Goal: Find specific page/section: Find specific page/section

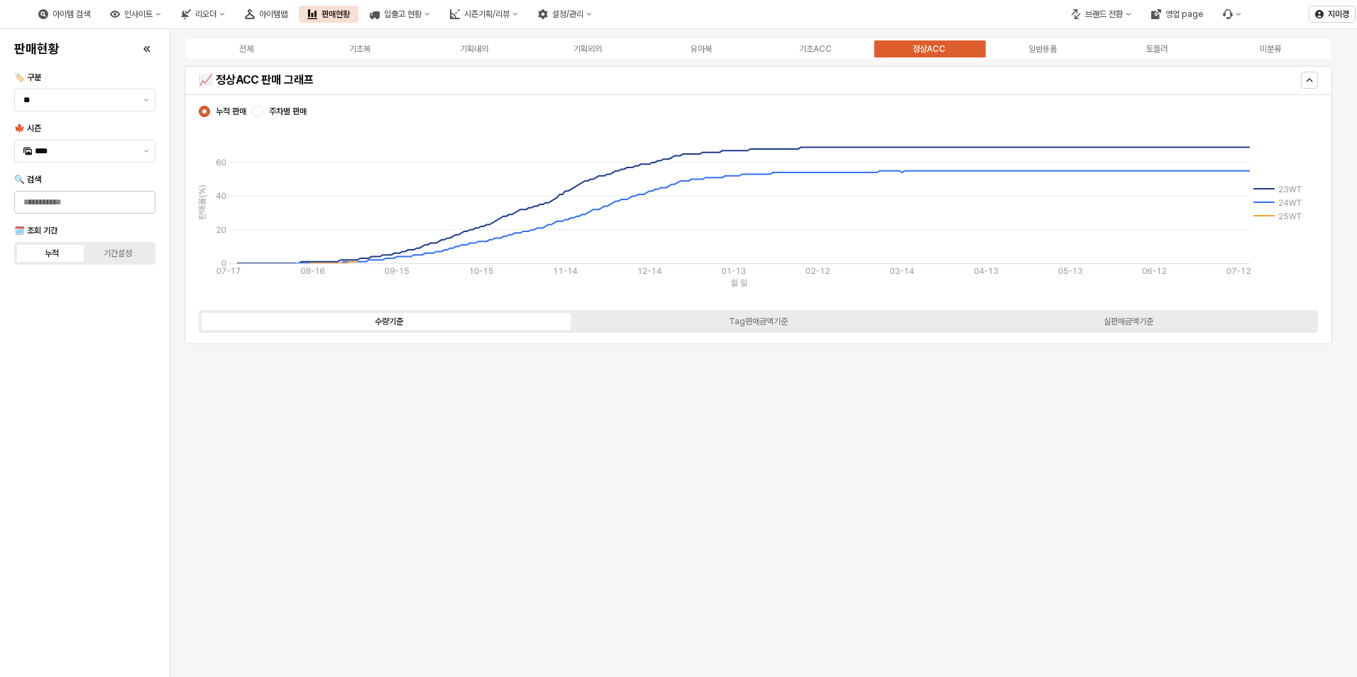
scroll to position [2237, 0]
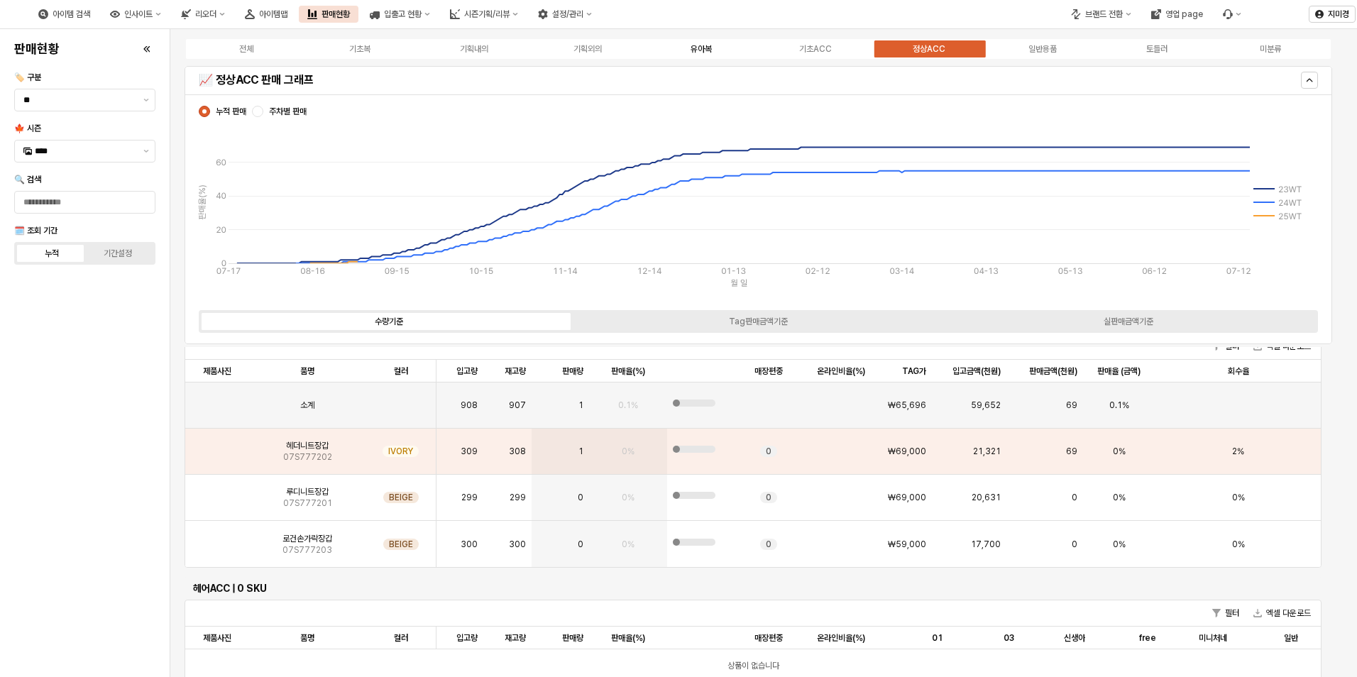
click at [710, 49] on div "유아복" at bounding box center [701, 49] width 21 height 10
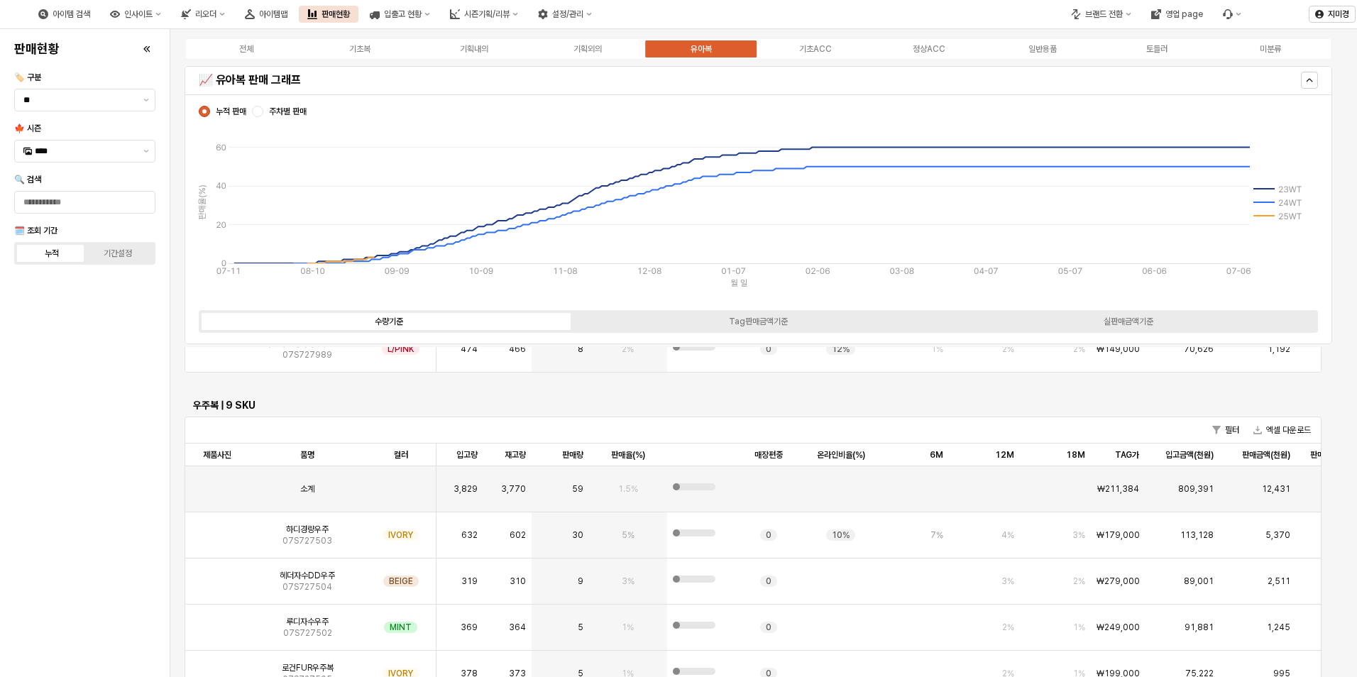
scroll to position [3668, 0]
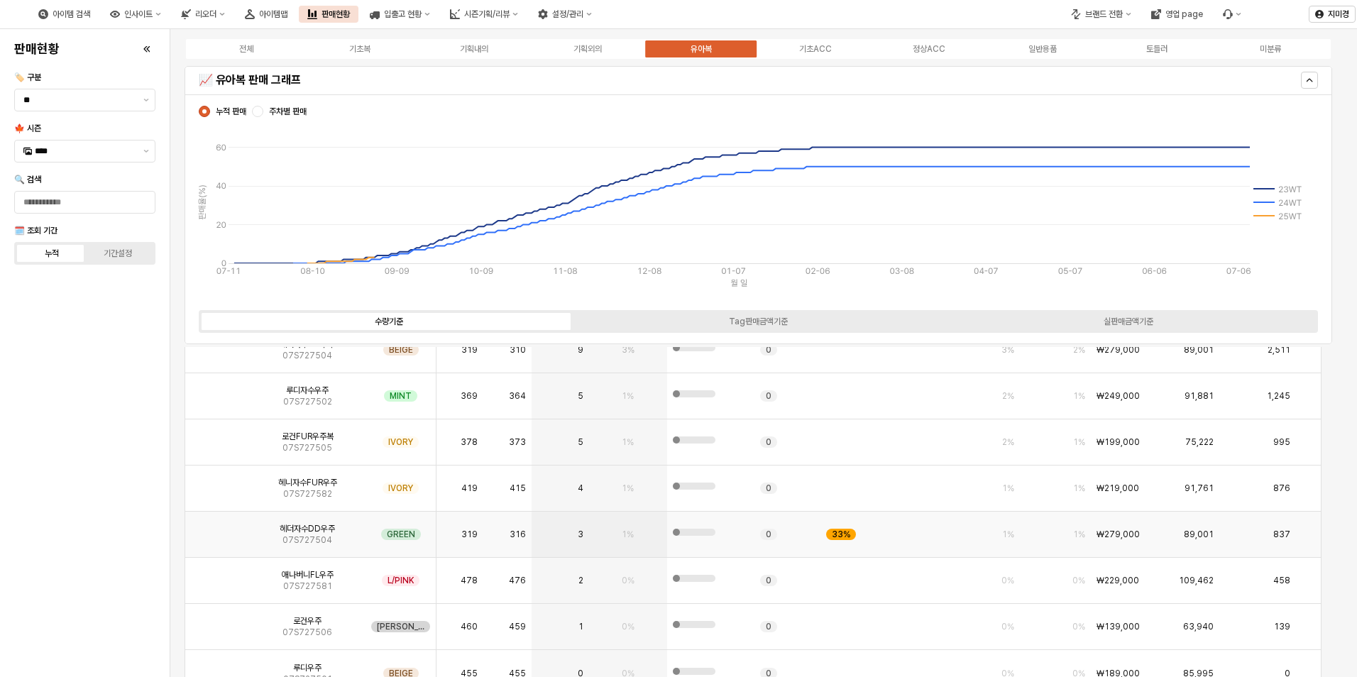
click at [217, 529] on img "App Frame" at bounding box center [217, 529] width 0 height 0
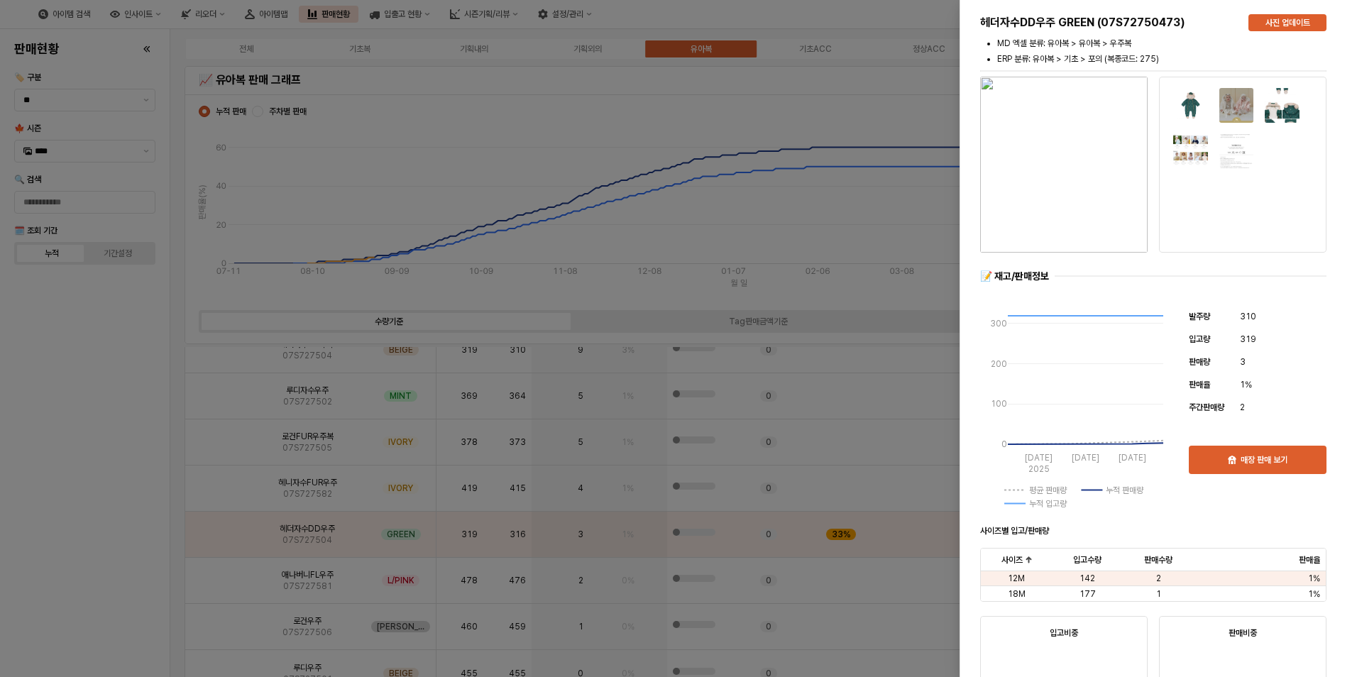
click at [214, 532] on div at bounding box center [678, 338] width 1357 height 677
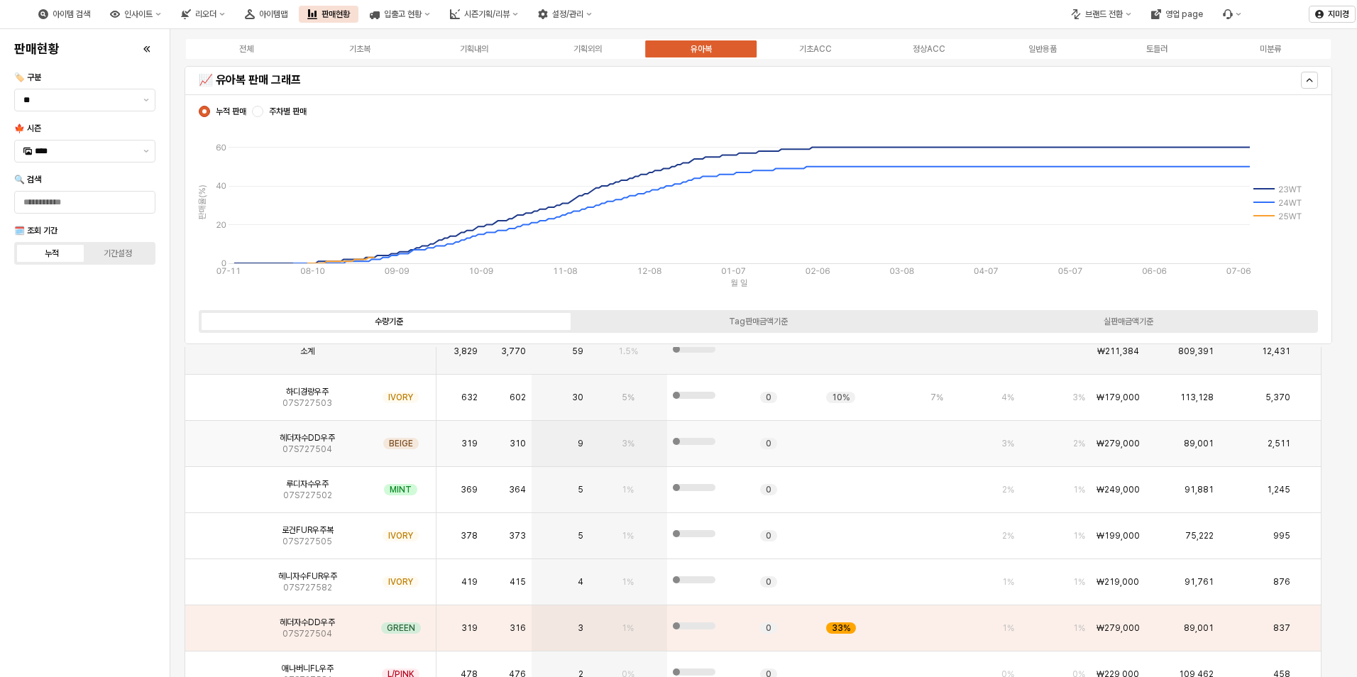
scroll to position [3597, 0]
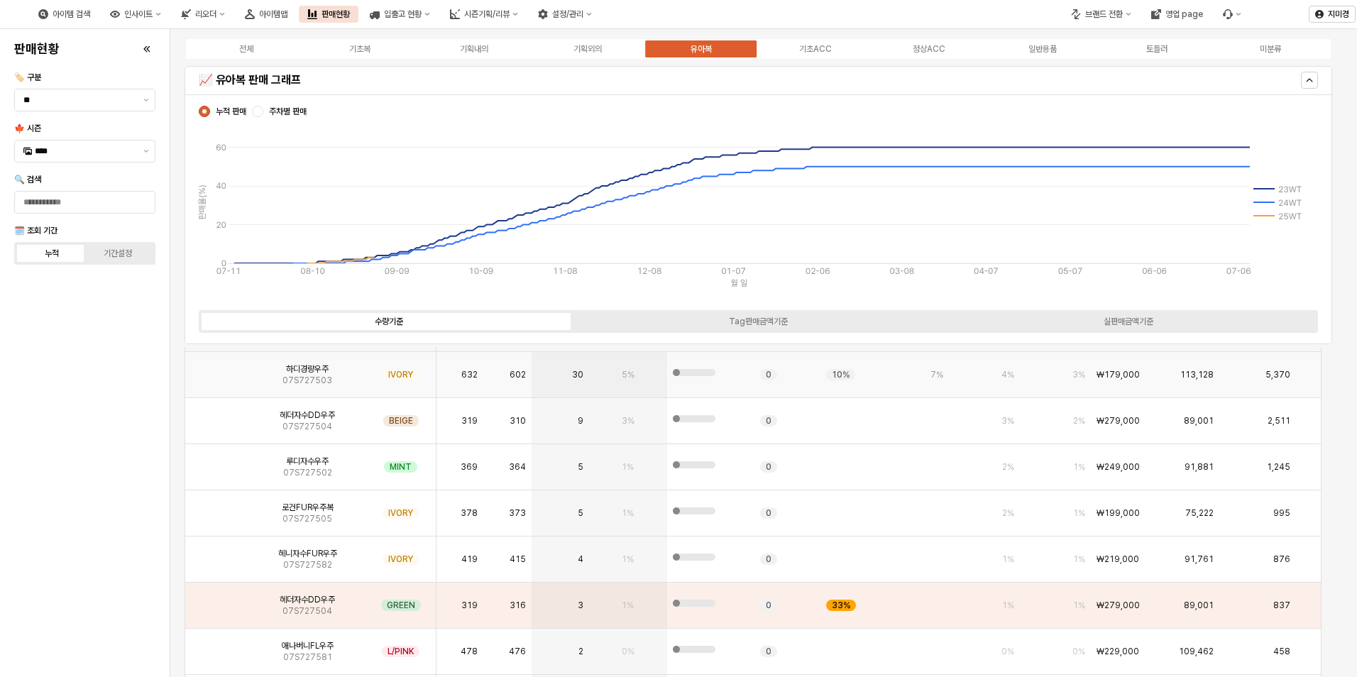
click at [217, 369] on img "App Frame" at bounding box center [217, 369] width 0 height 0
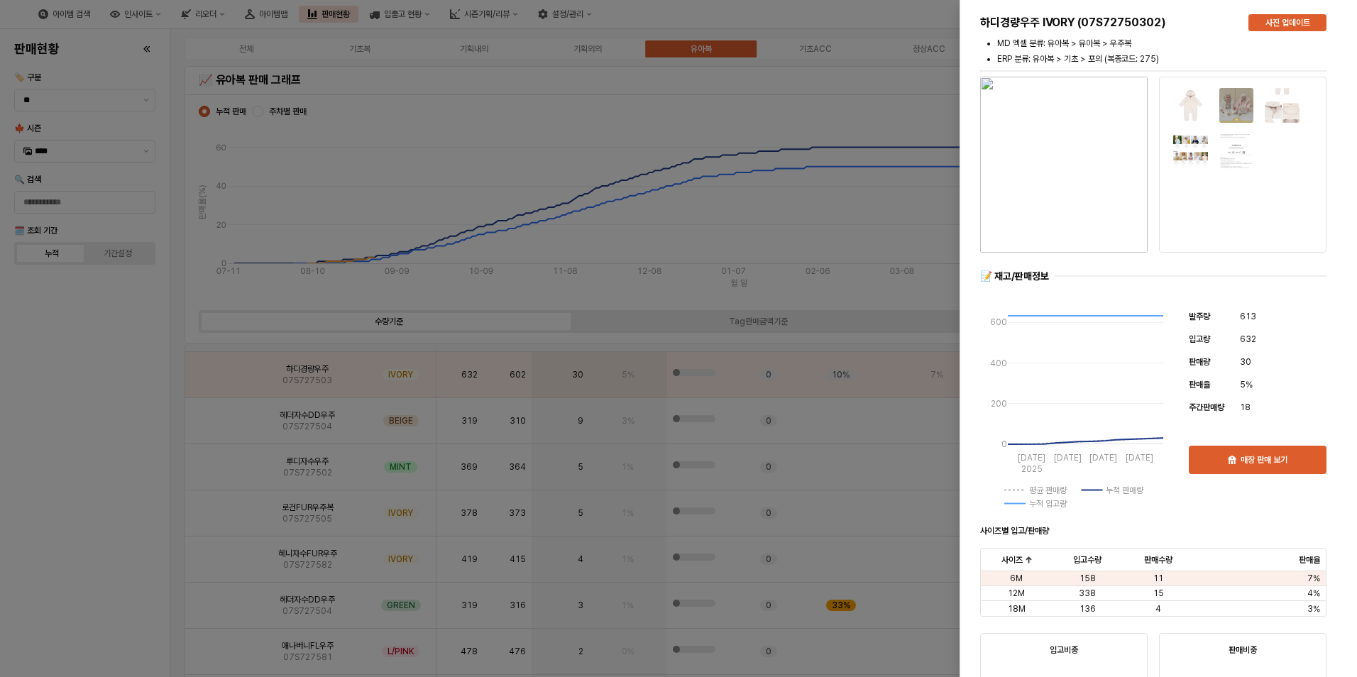
click at [70, 478] on div at bounding box center [678, 338] width 1357 height 677
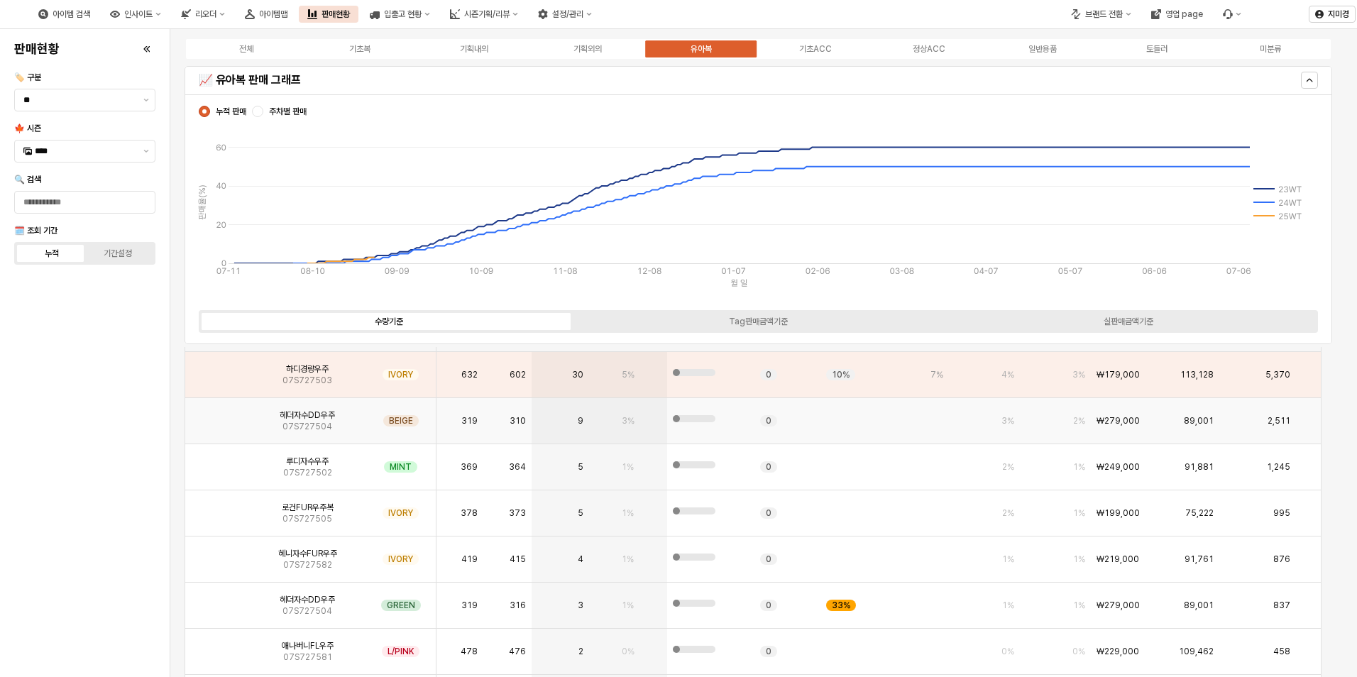
click at [217, 415] on img "App Frame" at bounding box center [217, 415] width 0 height 0
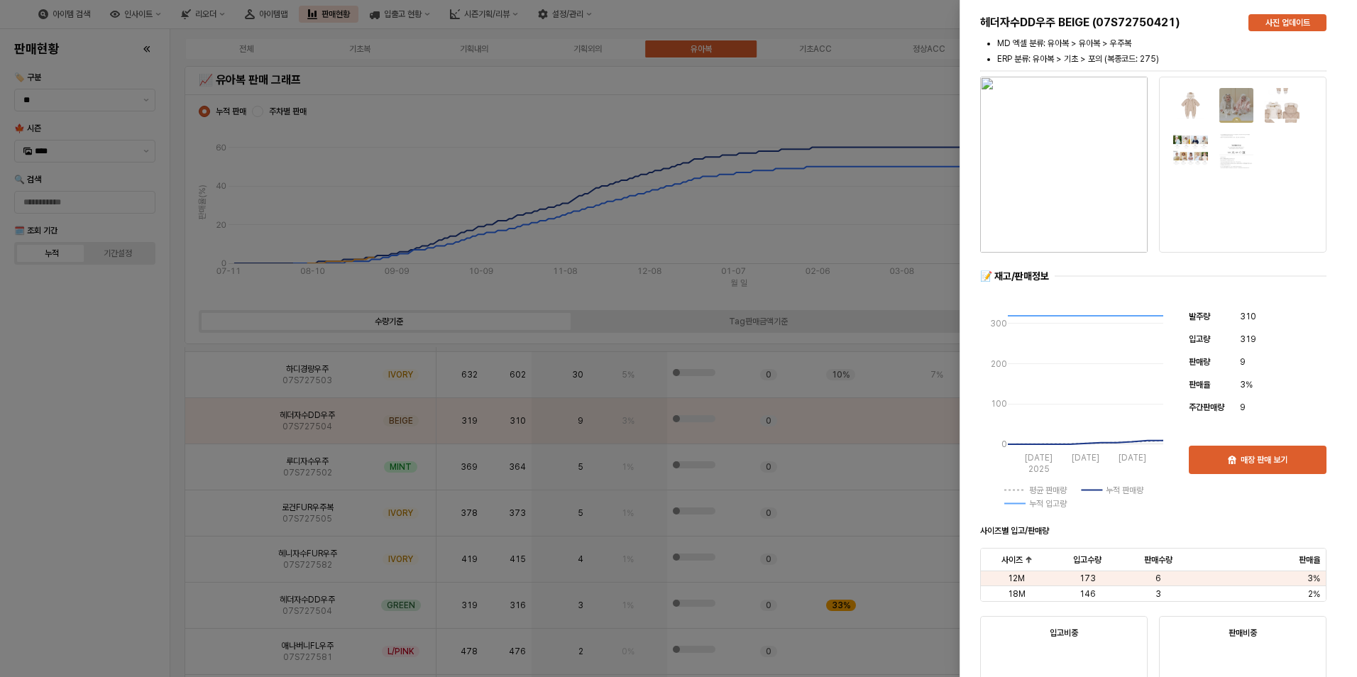
click at [220, 465] on div at bounding box center [678, 338] width 1357 height 677
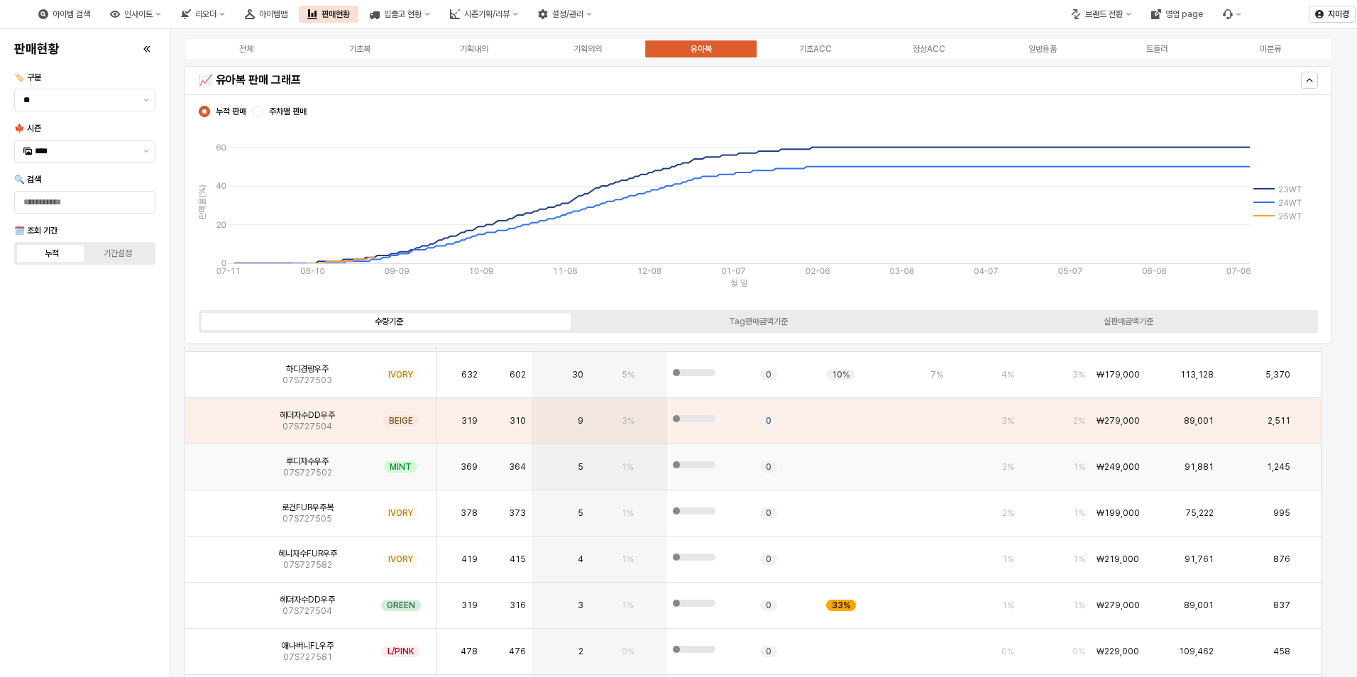
click at [217, 461] on img "App Frame" at bounding box center [217, 461] width 0 height 0
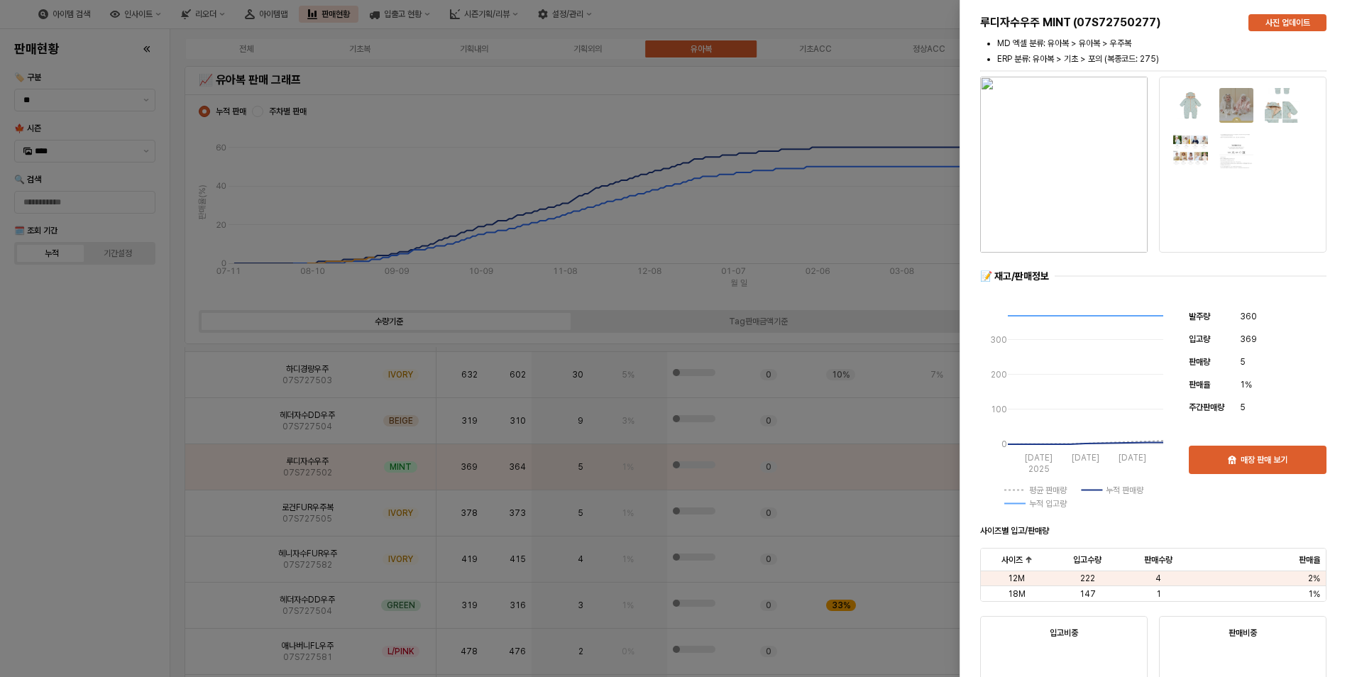
click at [101, 491] on div at bounding box center [678, 338] width 1357 height 677
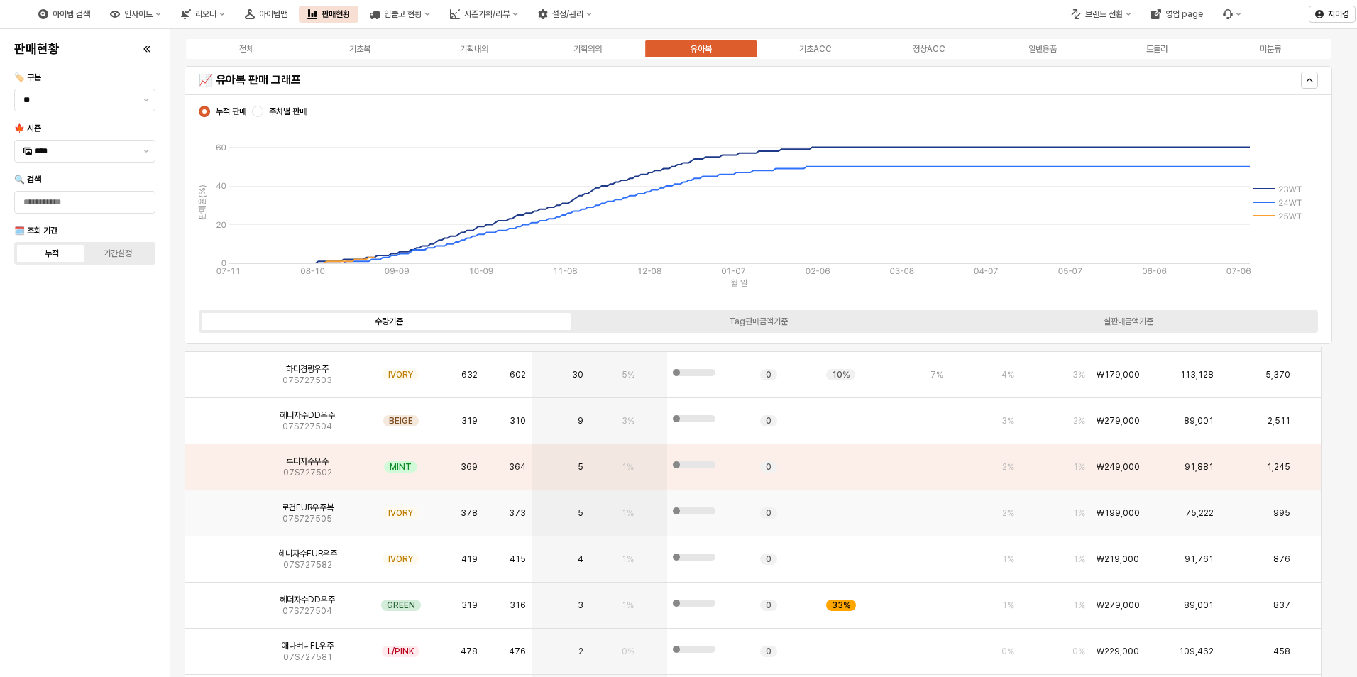
click at [217, 507] on img "App Frame" at bounding box center [217, 507] width 0 height 0
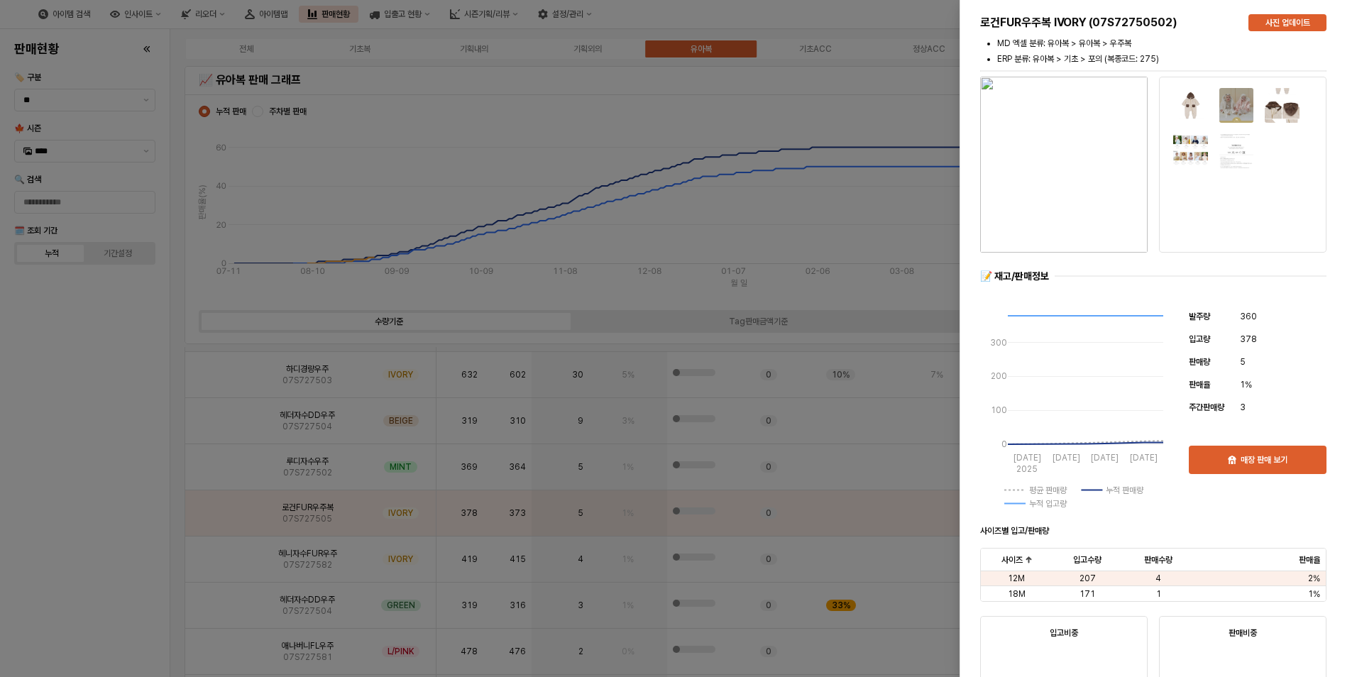
click at [85, 534] on div at bounding box center [678, 338] width 1357 height 677
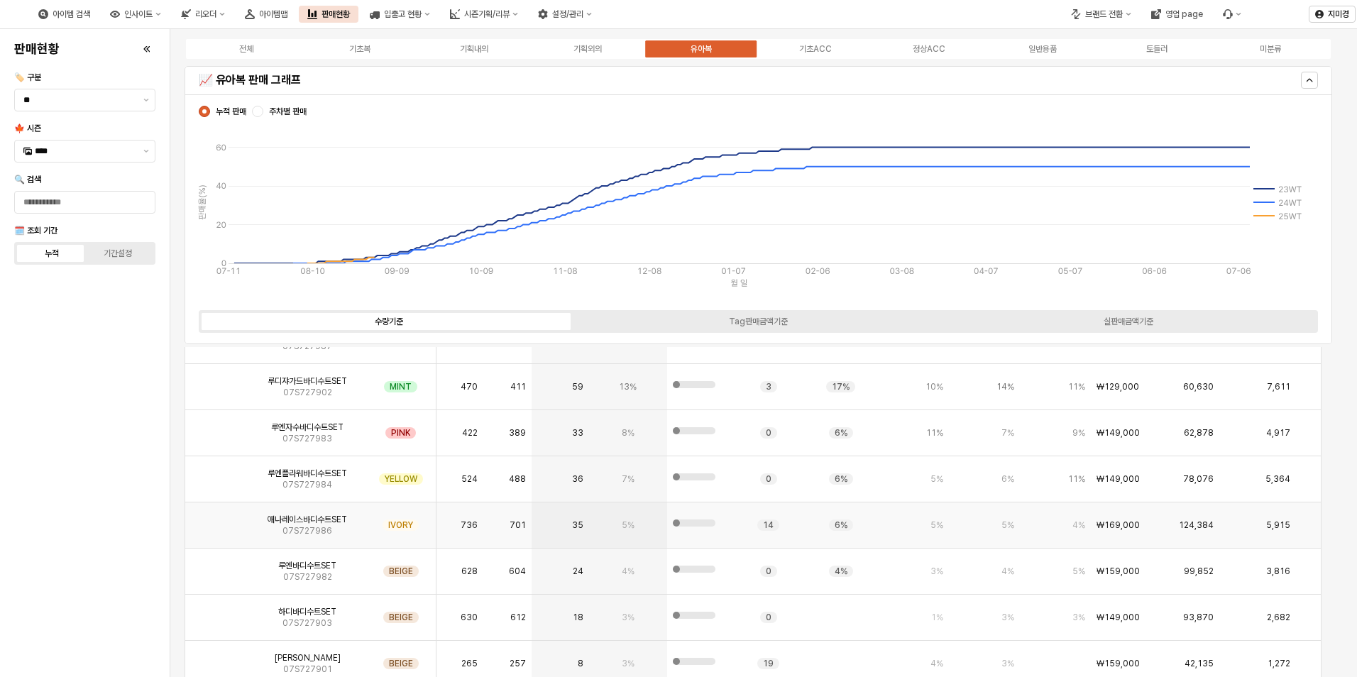
scroll to position [2958, 0]
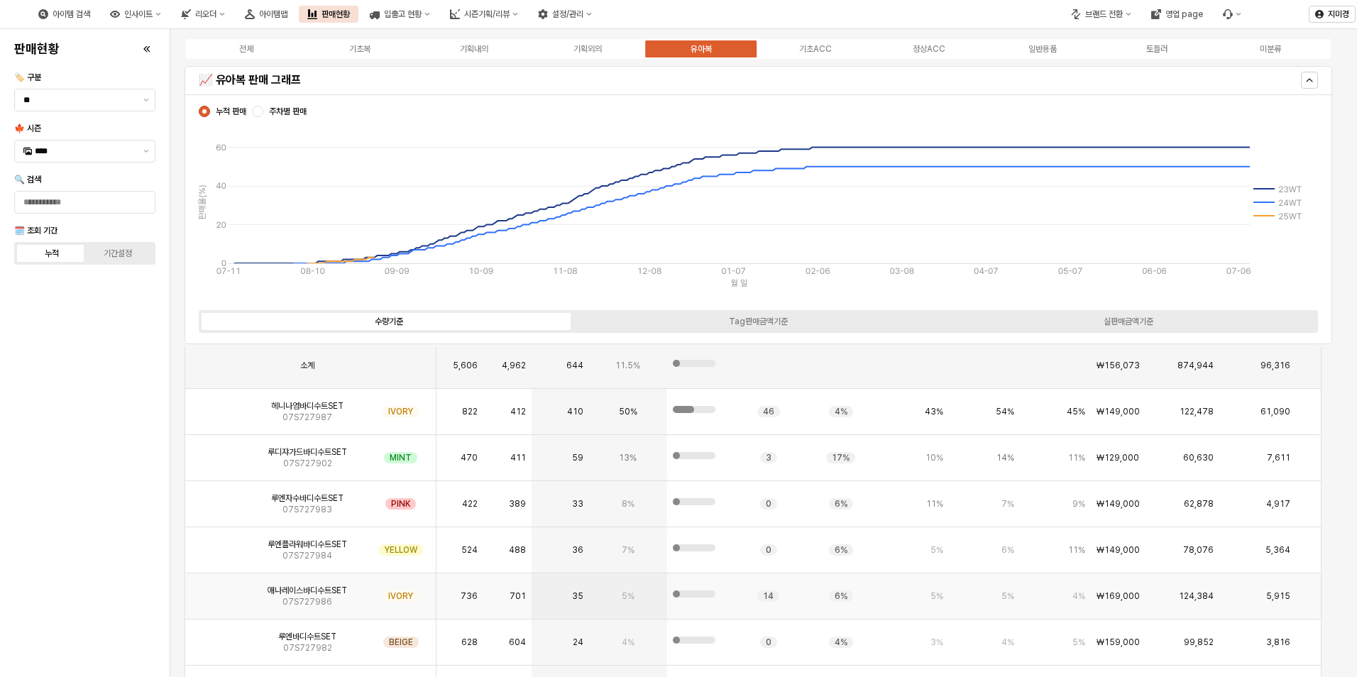
click at [217, 590] on img "App Frame" at bounding box center [217, 590] width 0 height 0
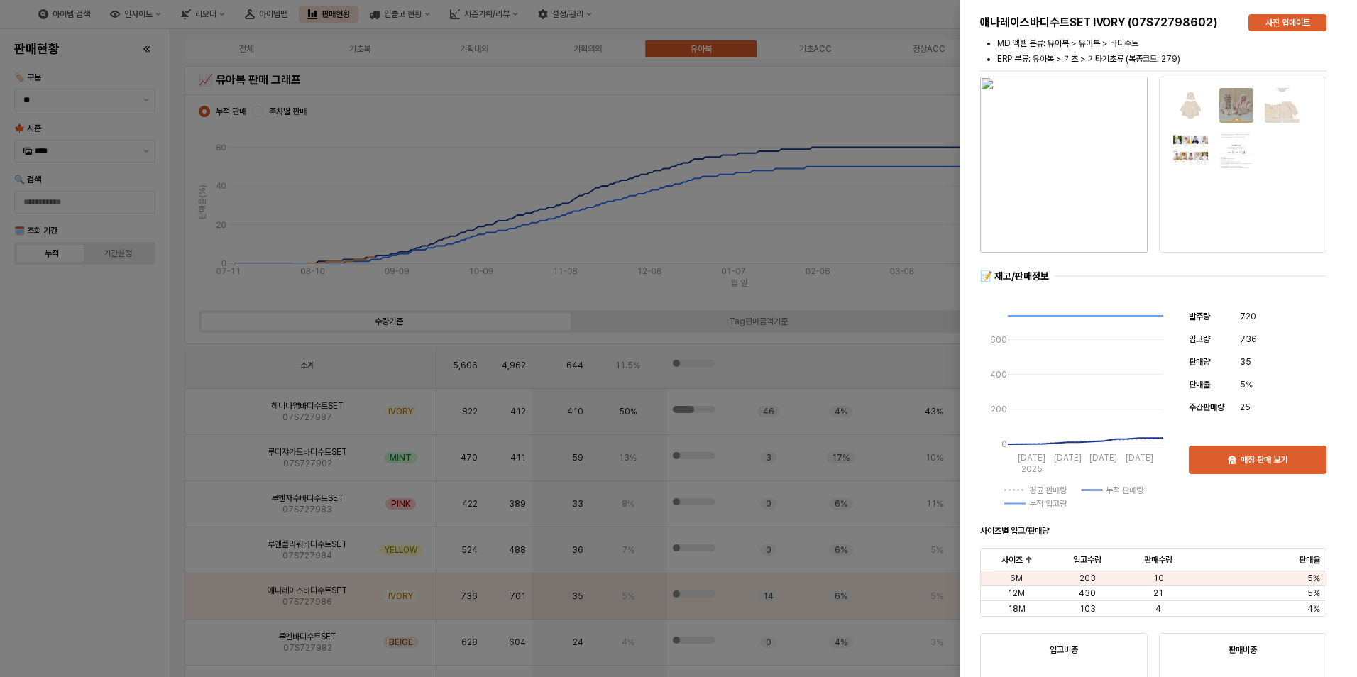
click at [131, 568] on div at bounding box center [678, 338] width 1357 height 677
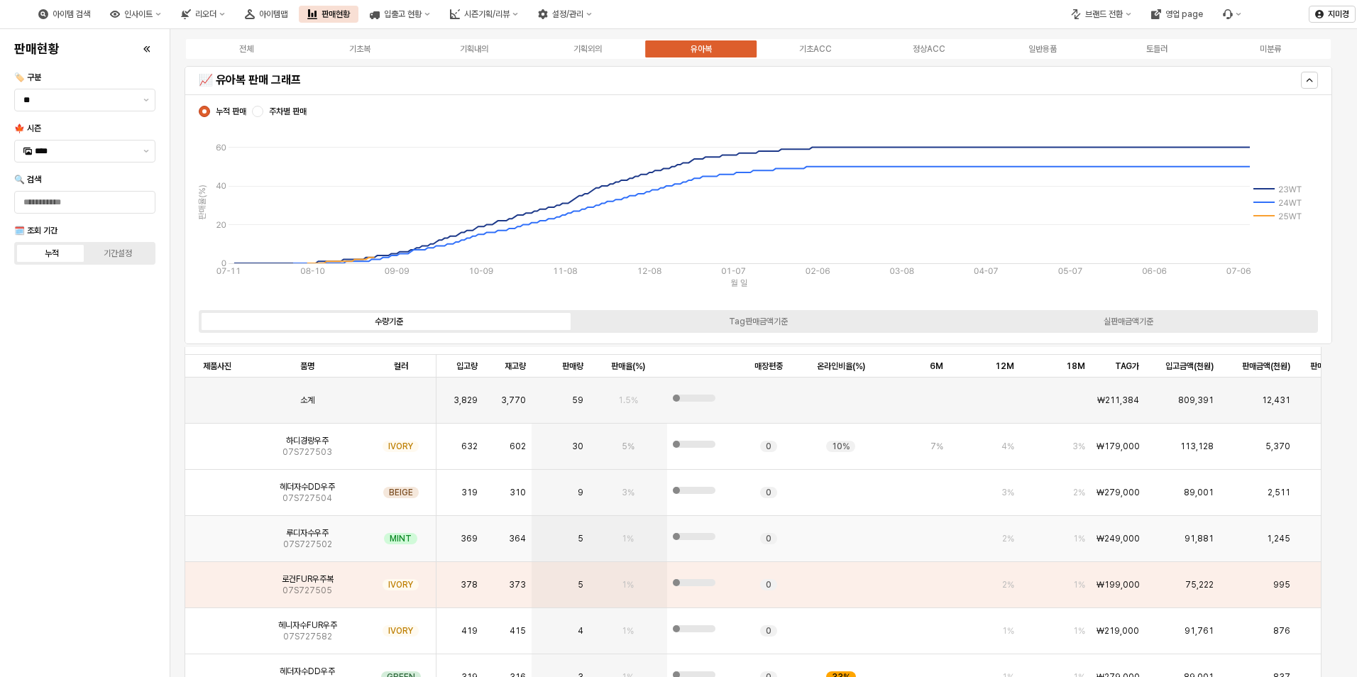
scroll to position [3313, 0]
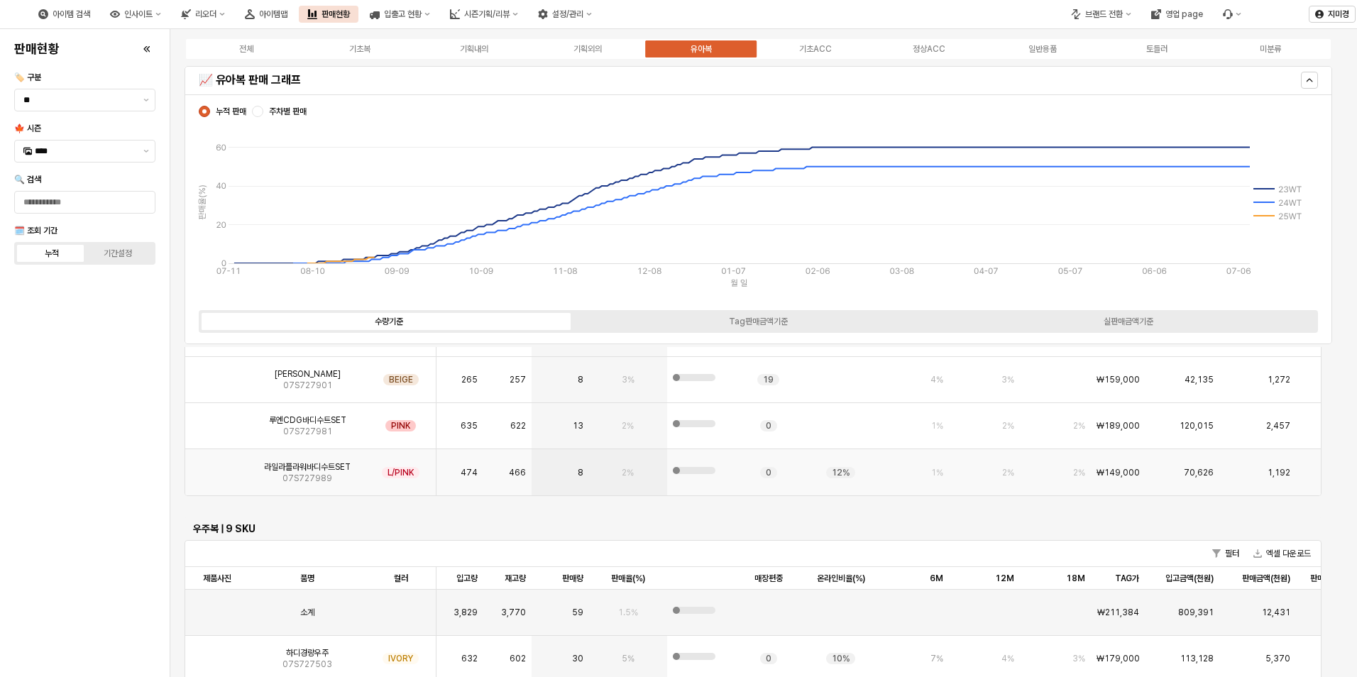
click at [217, 467] on img "App Frame" at bounding box center [217, 467] width 0 height 0
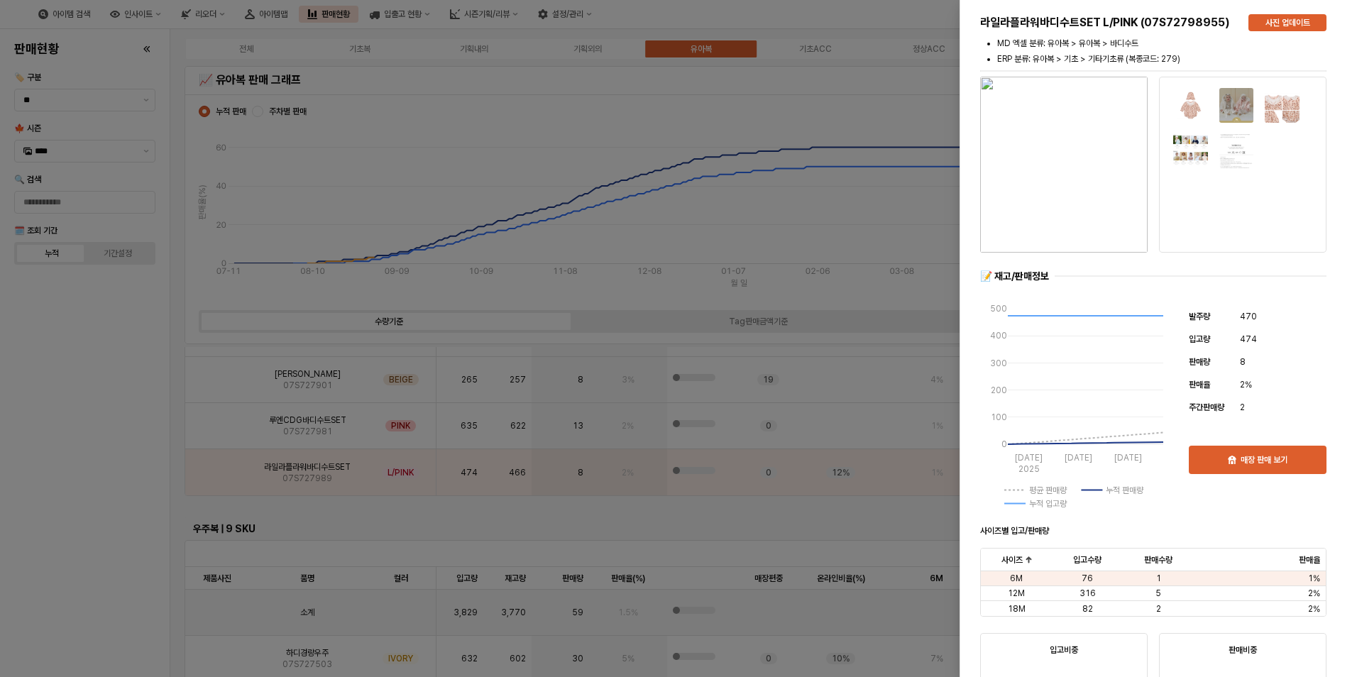
click at [121, 514] on div at bounding box center [678, 338] width 1357 height 677
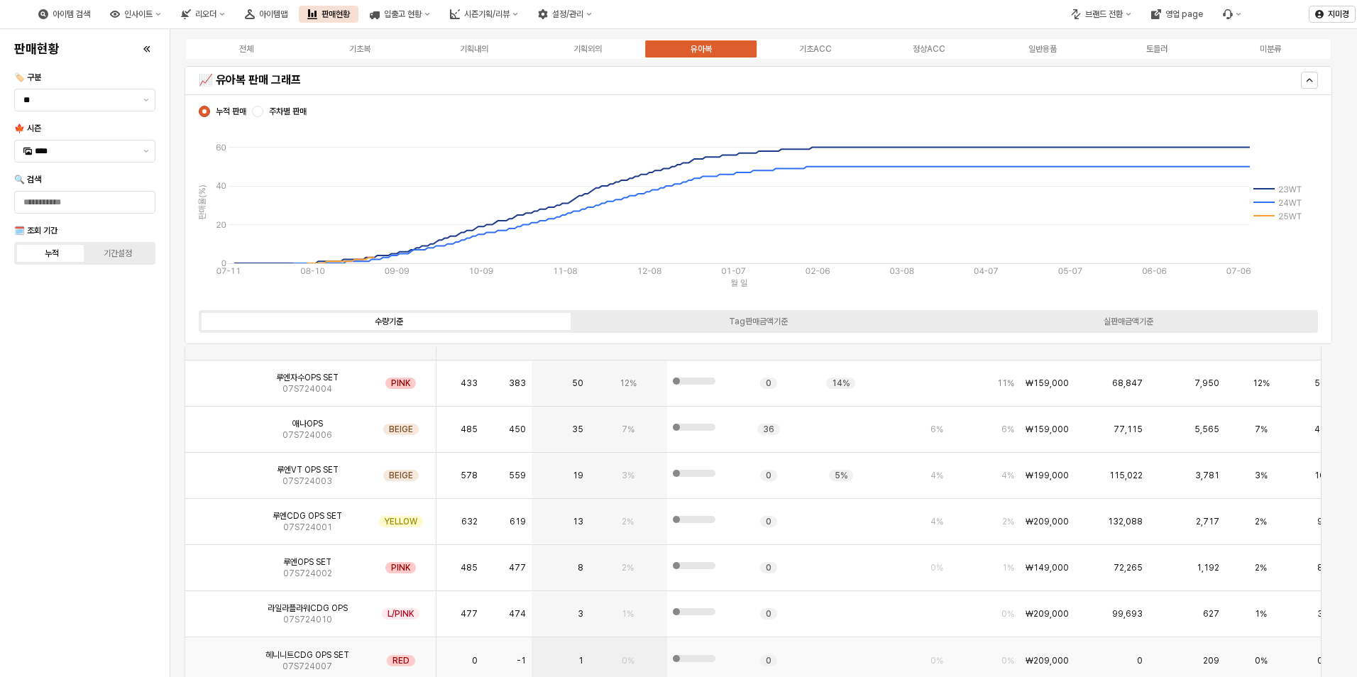
scroll to position [3952, 0]
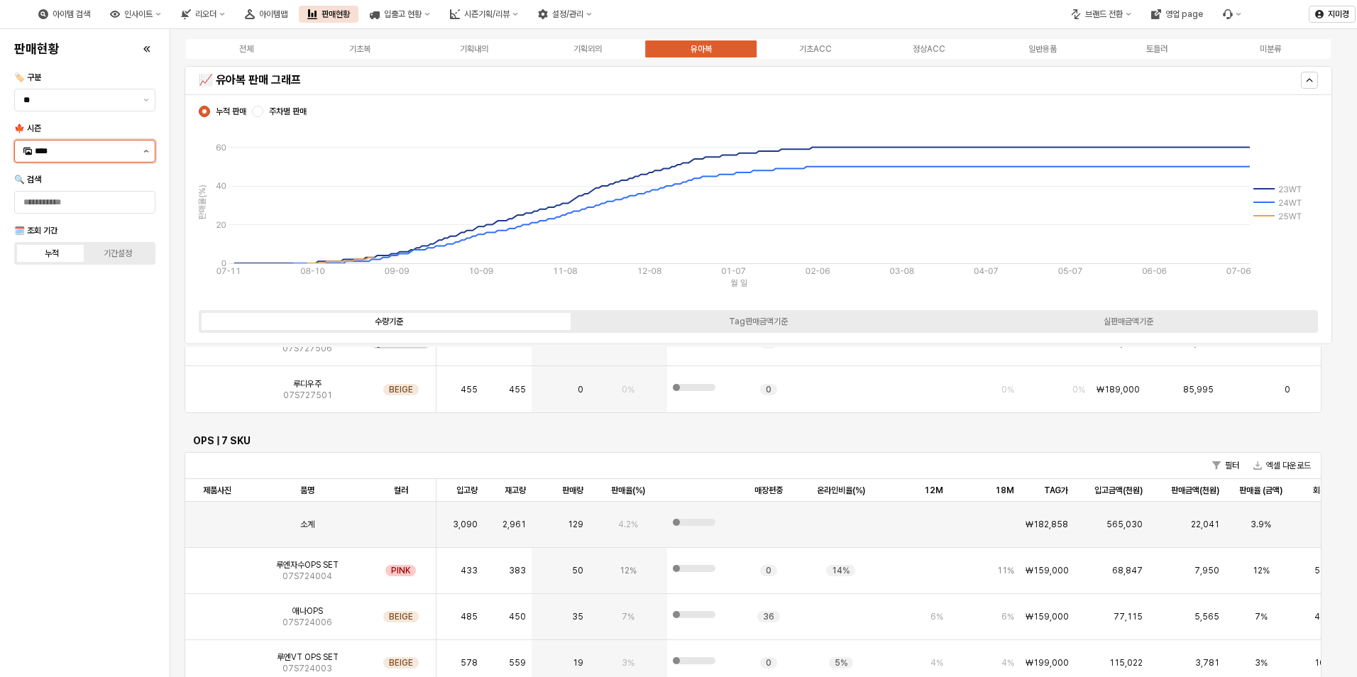
click at [149, 153] on button "제안 사항 표시" at bounding box center [146, 151] width 17 height 21
click at [65, 297] on div "25FA" at bounding box center [86, 300] width 103 height 11
type input "****"
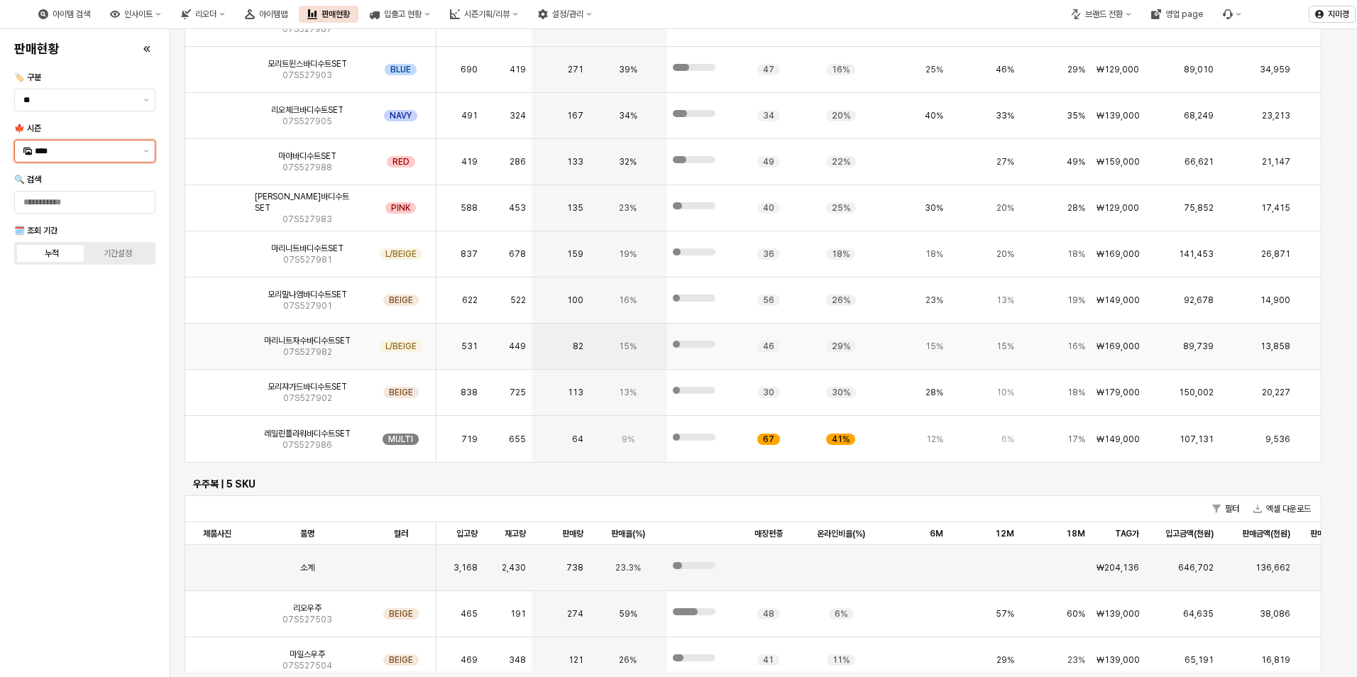
scroll to position [0, 0]
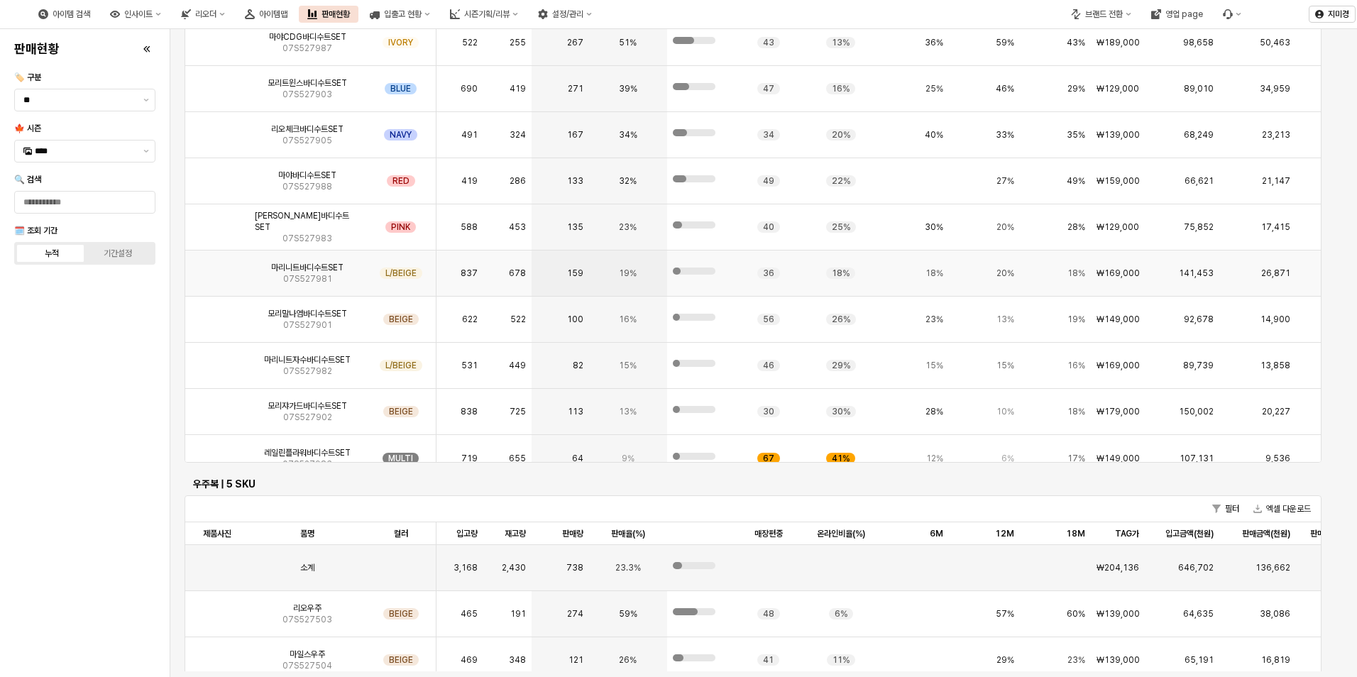
click at [217, 268] on img "App Frame" at bounding box center [217, 268] width 0 height 0
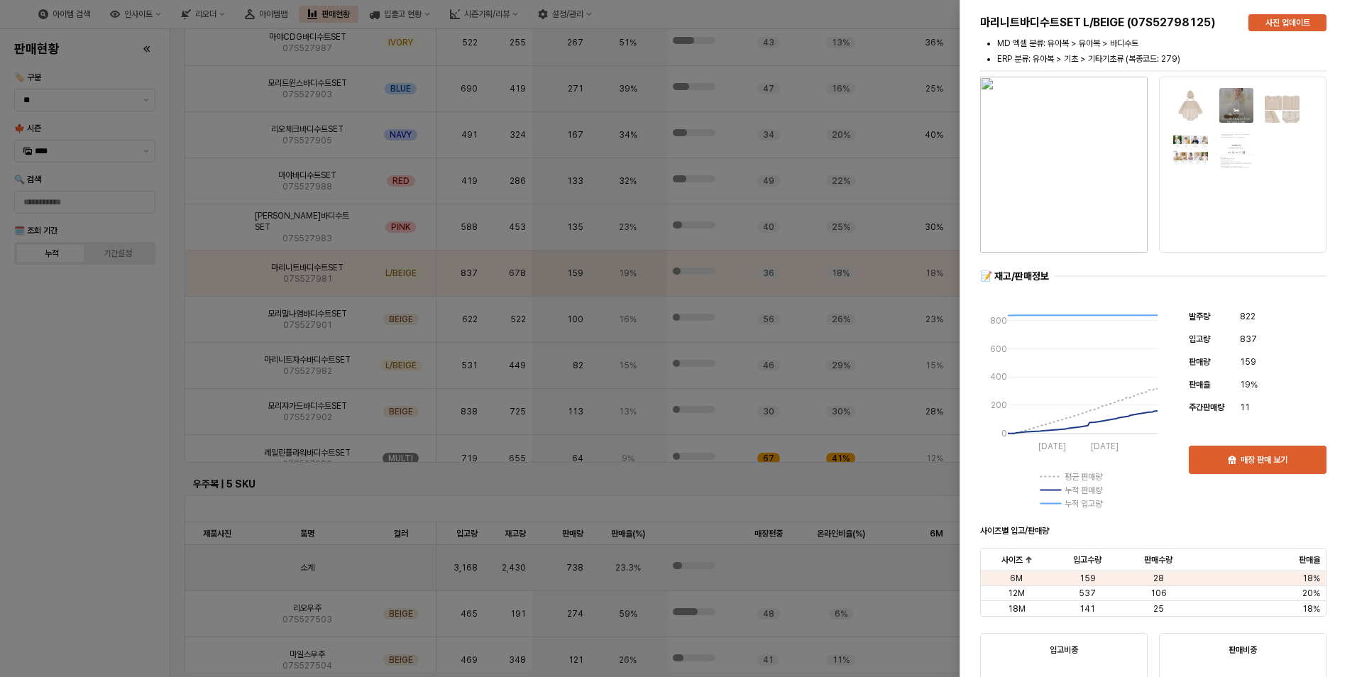
click at [111, 403] on div at bounding box center [678, 338] width 1357 height 677
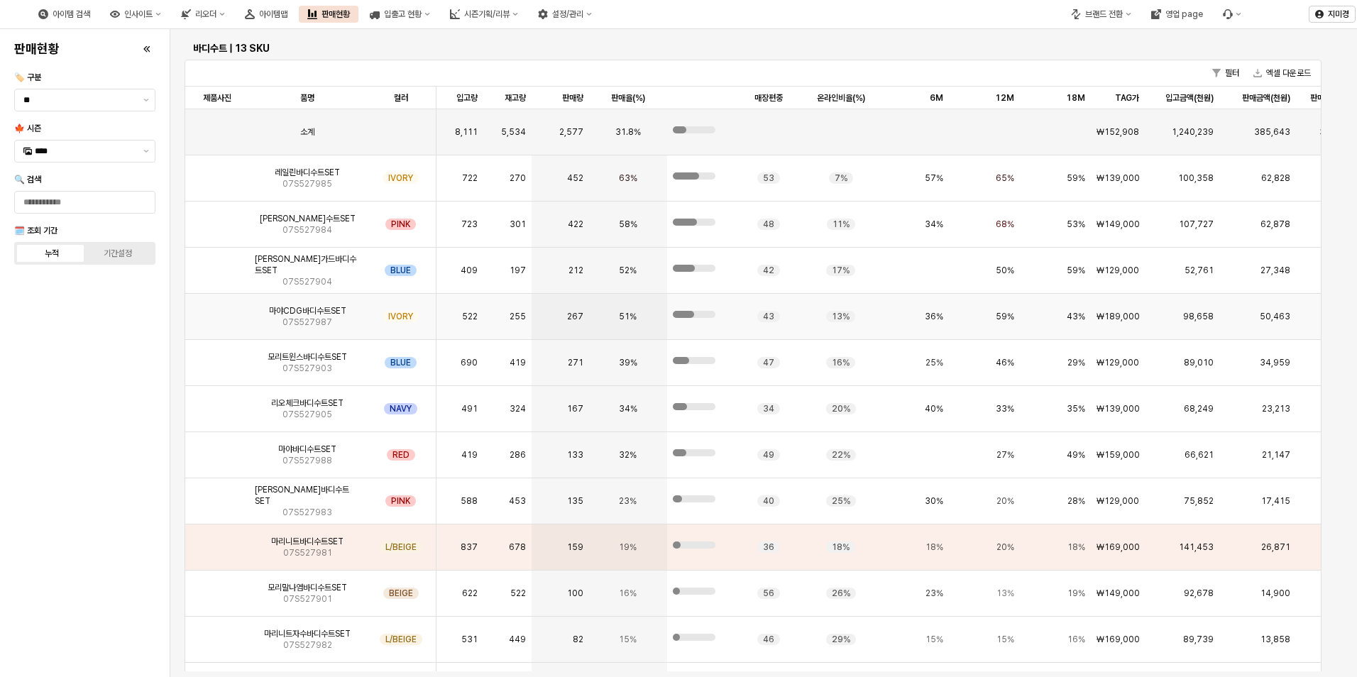
scroll to position [2677, 0]
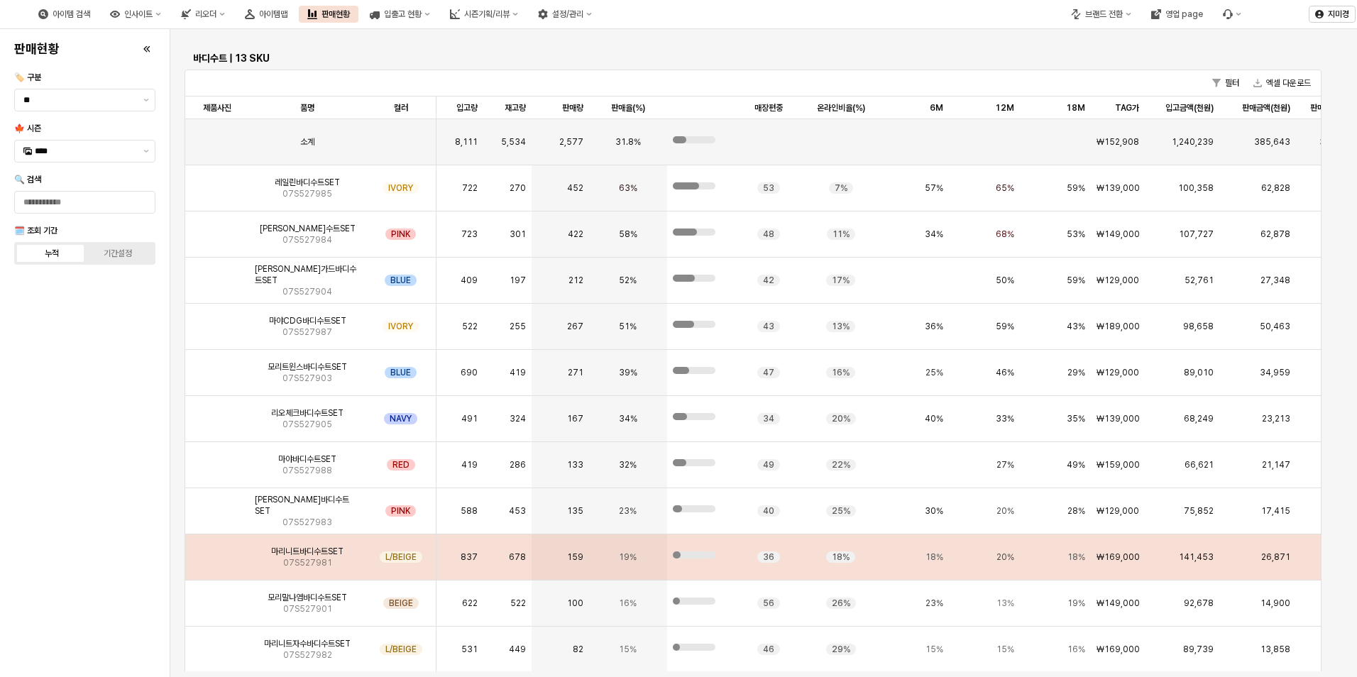
click at [217, 551] on img "App Frame" at bounding box center [217, 551] width 0 height 0
